Goal: Find contact information: Find contact information

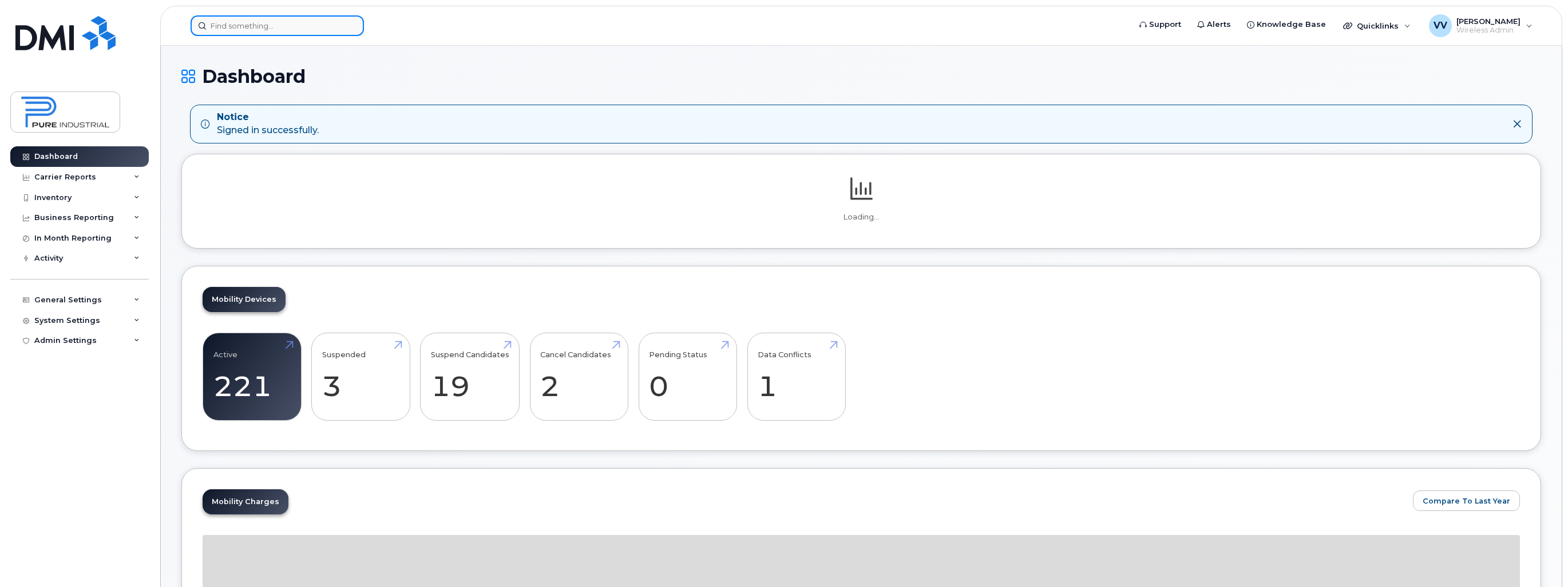
click at [254, 18] on input at bounding box center [277, 26] width 174 height 21
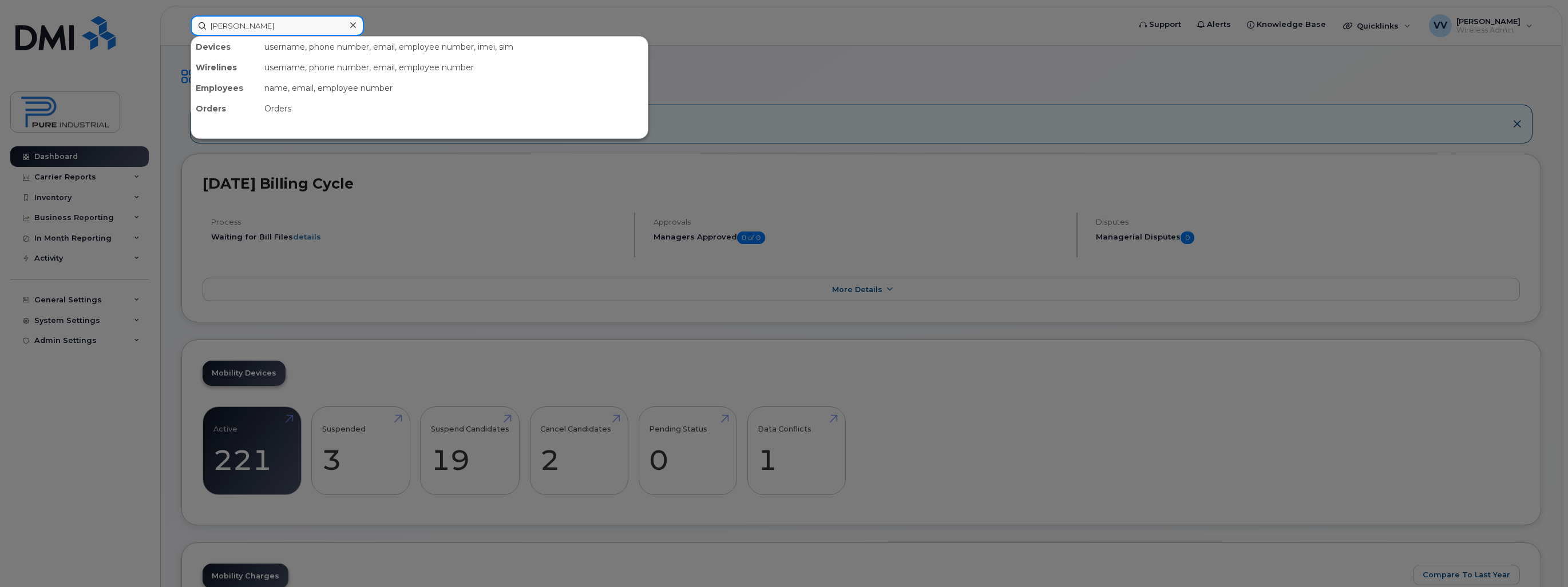
type input "[PERSON_NAME]"
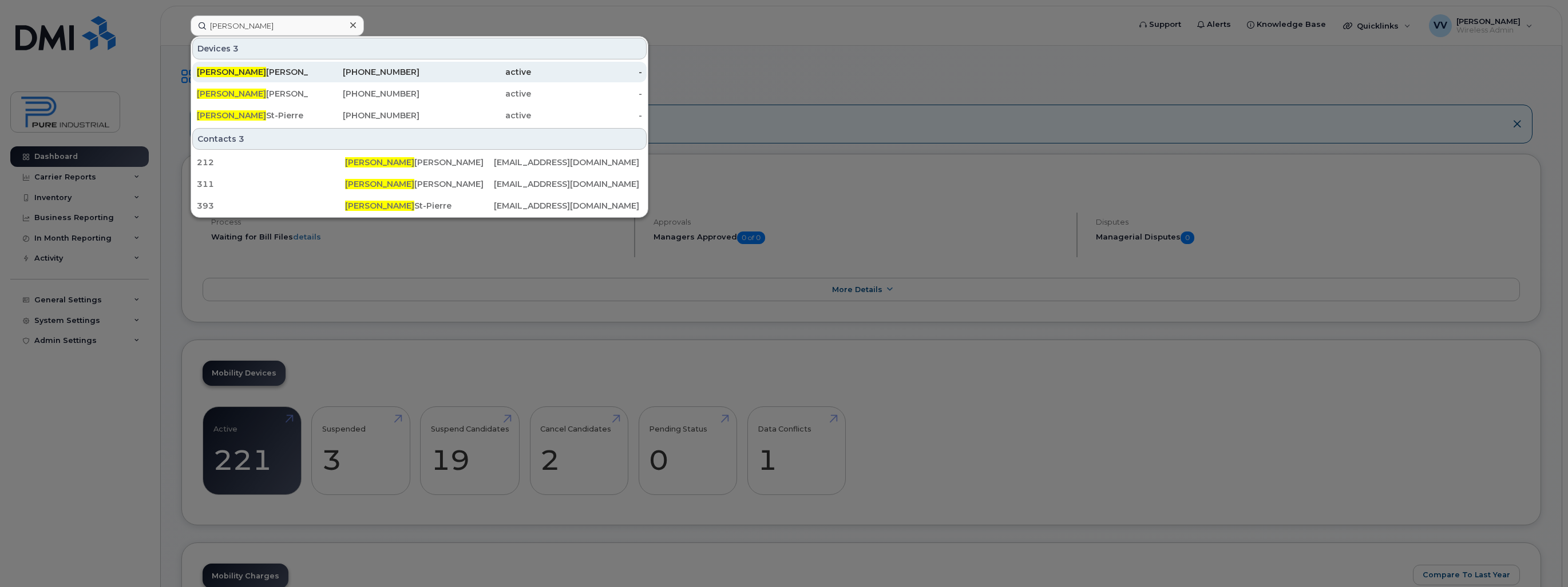
click at [245, 71] on div "[PERSON_NAME]" at bounding box center [252, 72] width 112 height 11
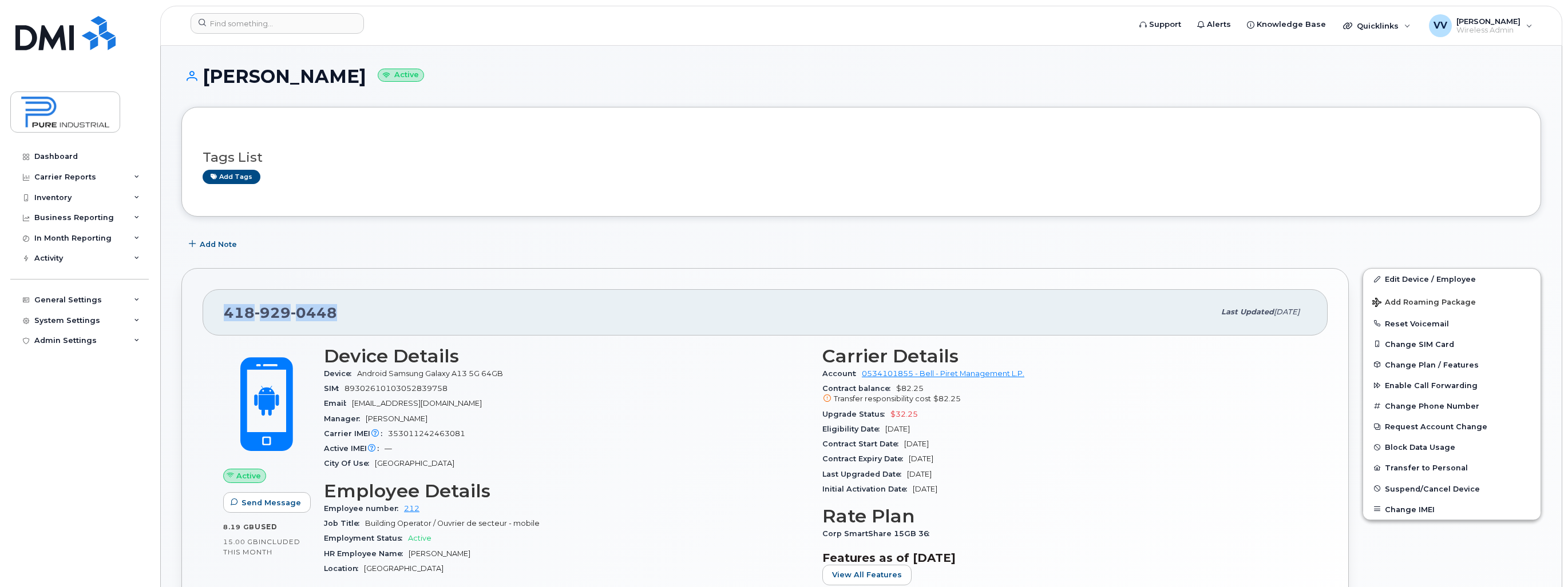
drag, startPoint x: 320, startPoint y: 310, endPoint x: 222, endPoint y: 310, distance: 98.0
click at [222, 310] on div "418 929 0448 Last updated Aug 22, 2025" at bounding box center [765, 312] width 1125 height 46
copy span "418 929 0448"
click at [346, 303] on div "418 929 0448" at bounding box center [719, 312] width 990 height 24
drag, startPoint x: 337, startPoint y: 309, endPoint x: 226, endPoint y: 304, distance: 111.1
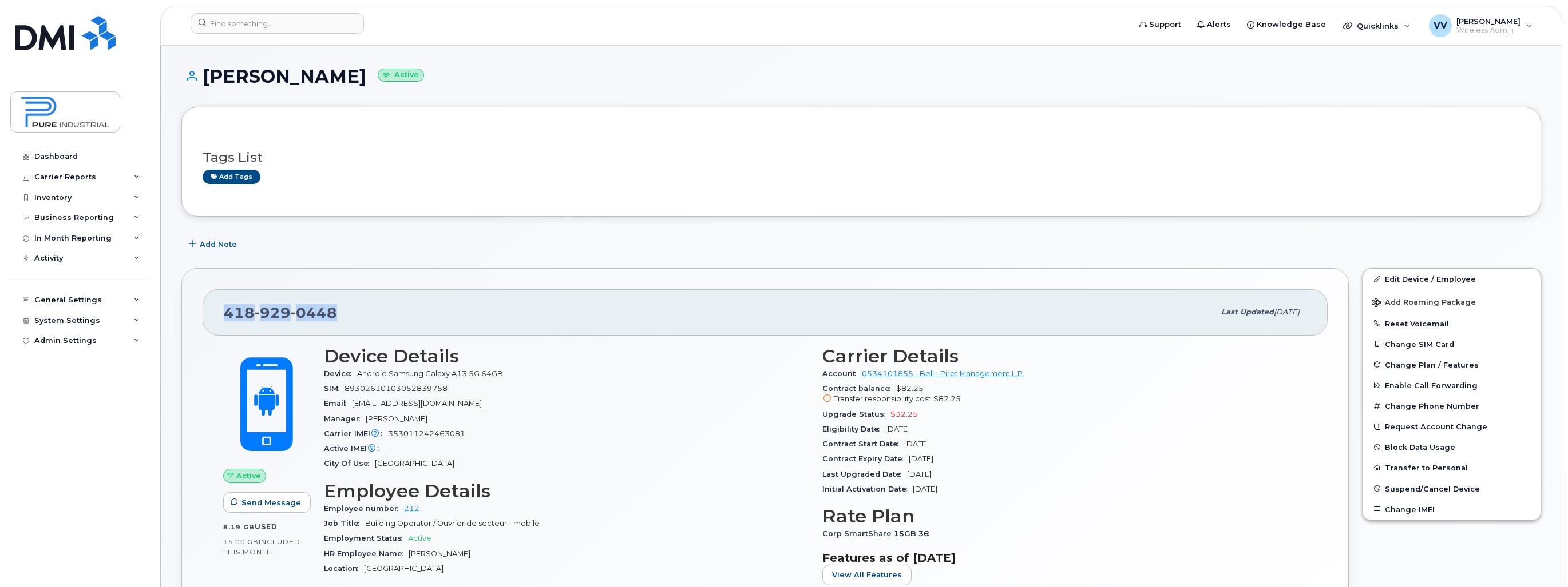
click at [226, 304] on div "418 929 0448" at bounding box center [719, 312] width 990 height 24
copy span "418 929 0448"
click at [821, 307] on div "418 929 0448" at bounding box center [719, 312] width 990 height 24
click at [801, 309] on div "418 929 0448" at bounding box center [719, 312] width 990 height 24
click at [787, 314] on div "418 929 0448" at bounding box center [719, 312] width 990 height 24
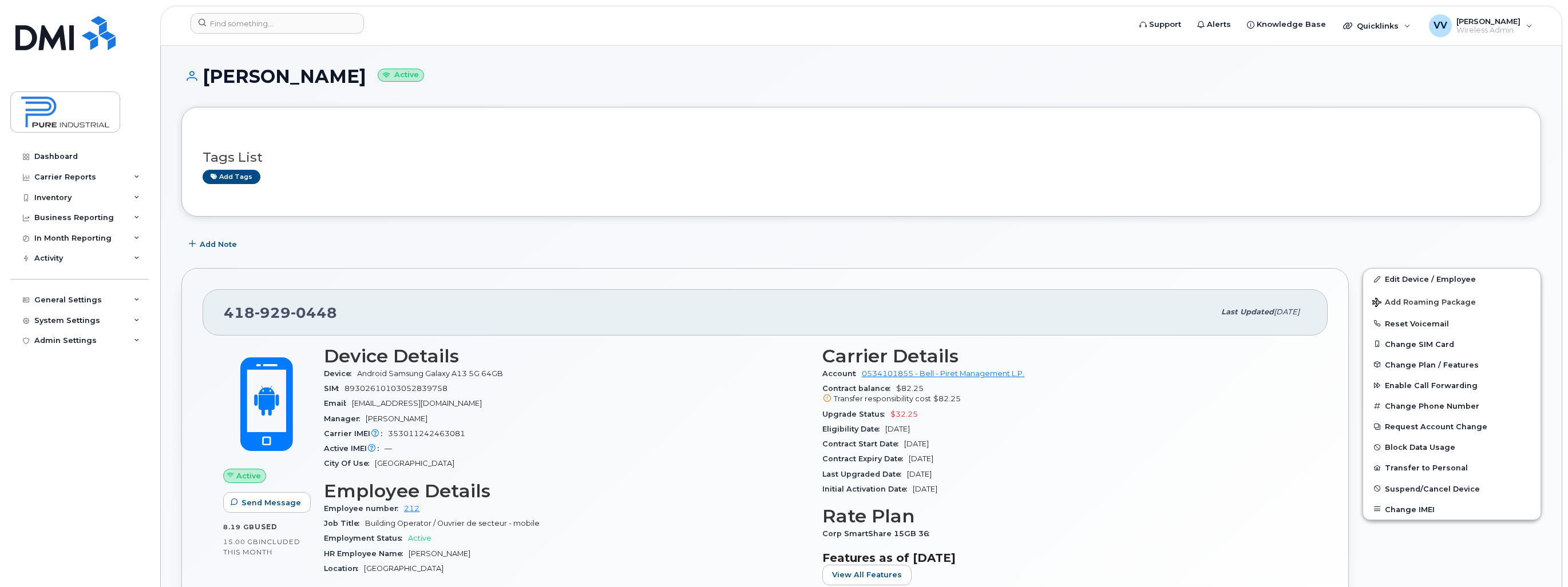
click at [773, 313] on div "418 929 0448" at bounding box center [719, 312] width 990 height 24
click at [785, 307] on div "418 929 0448" at bounding box center [719, 312] width 990 height 24
click at [795, 306] on div "418 929 0448" at bounding box center [719, 312] width 990 height 24
